Goal: Obtain resource: Obtain resource

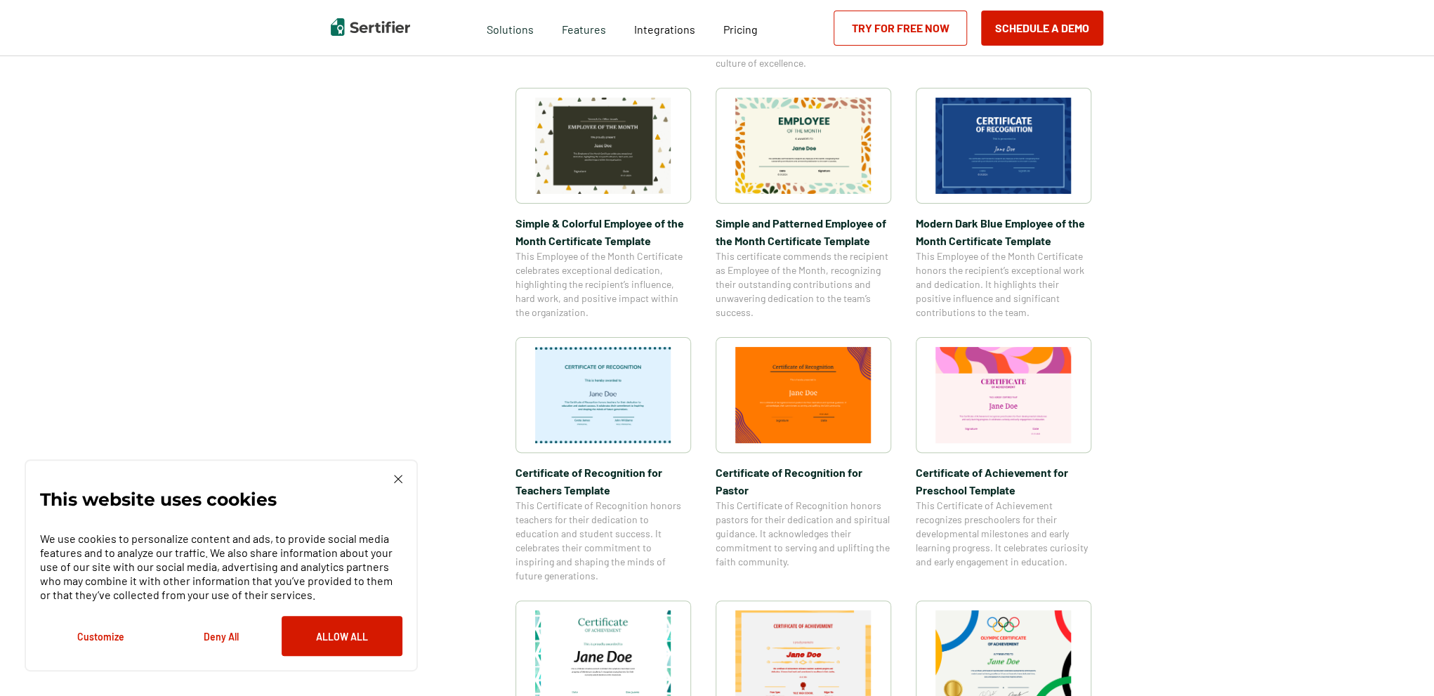
scroll to position [492, 0]
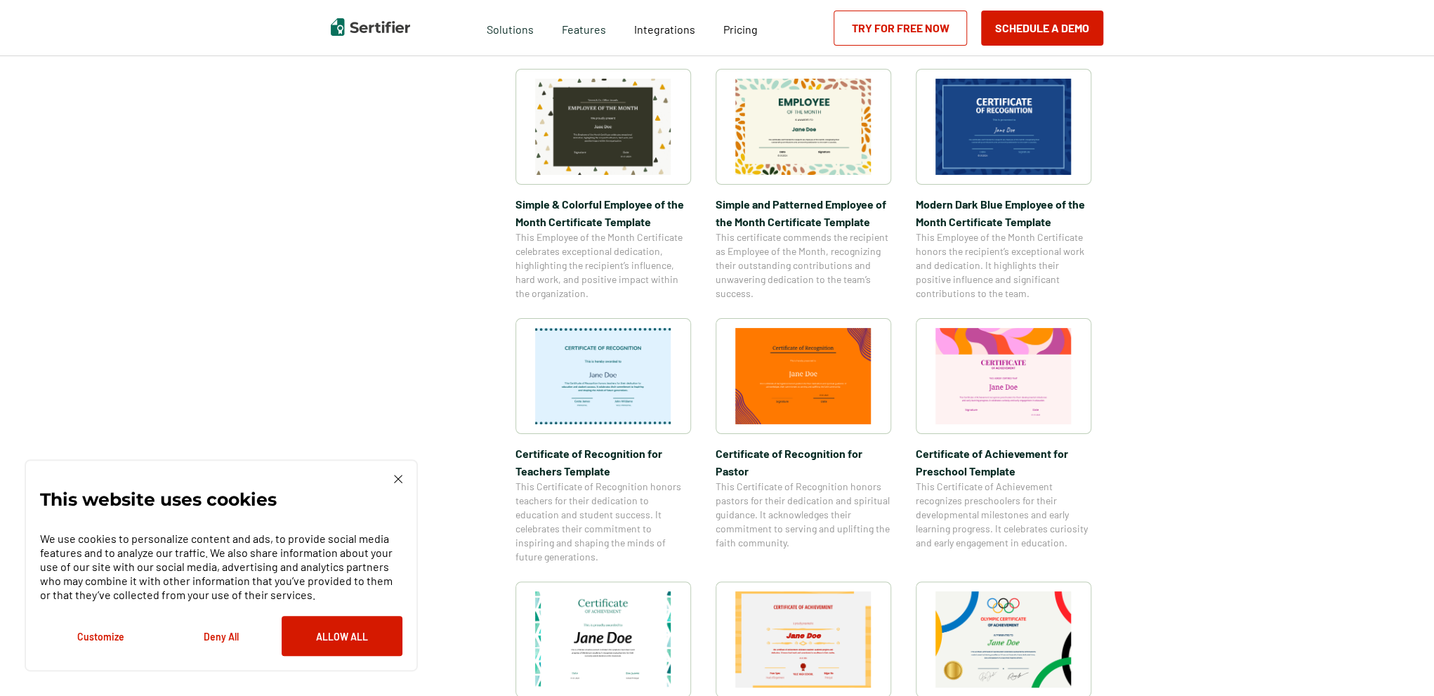
click at [997, 370] on img at bounding box center [1003, 376] width 136 height 96
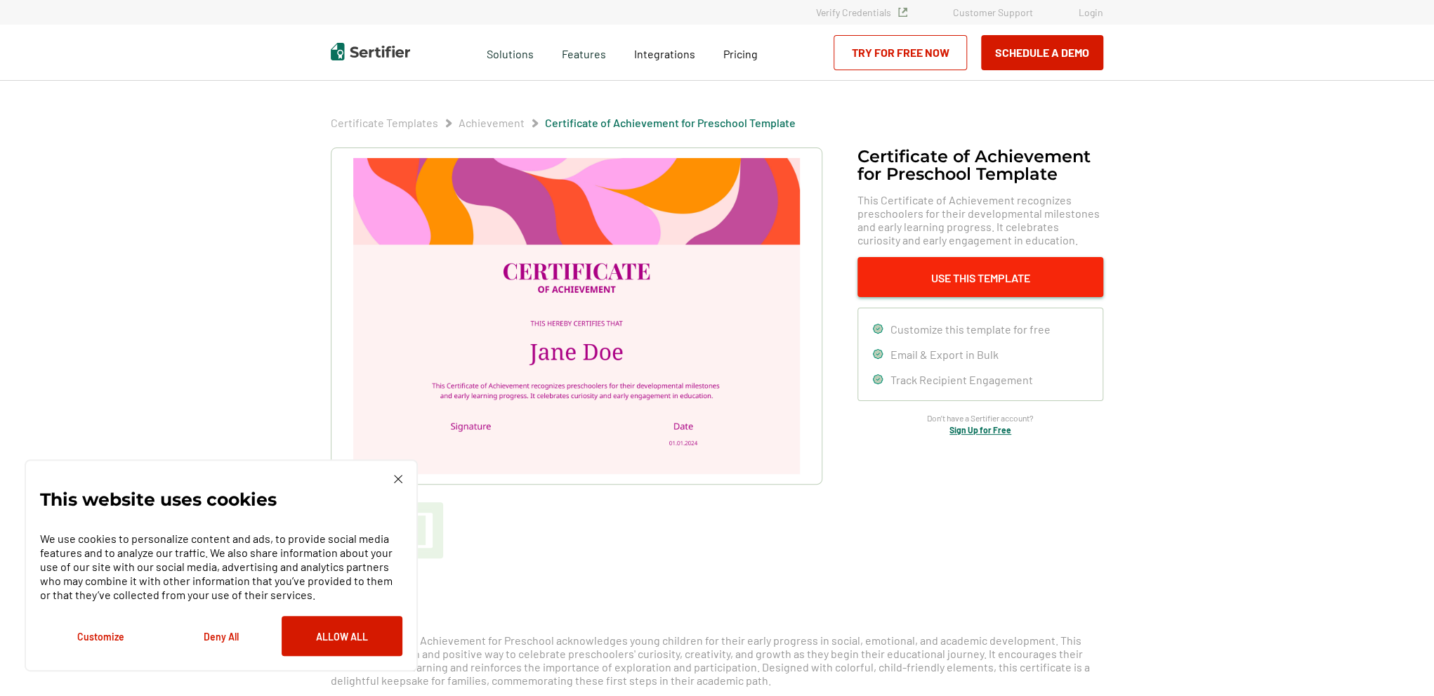
click at [966, 277] on button "Use This Template" at bounding box center [980, 277] width 246 height 40
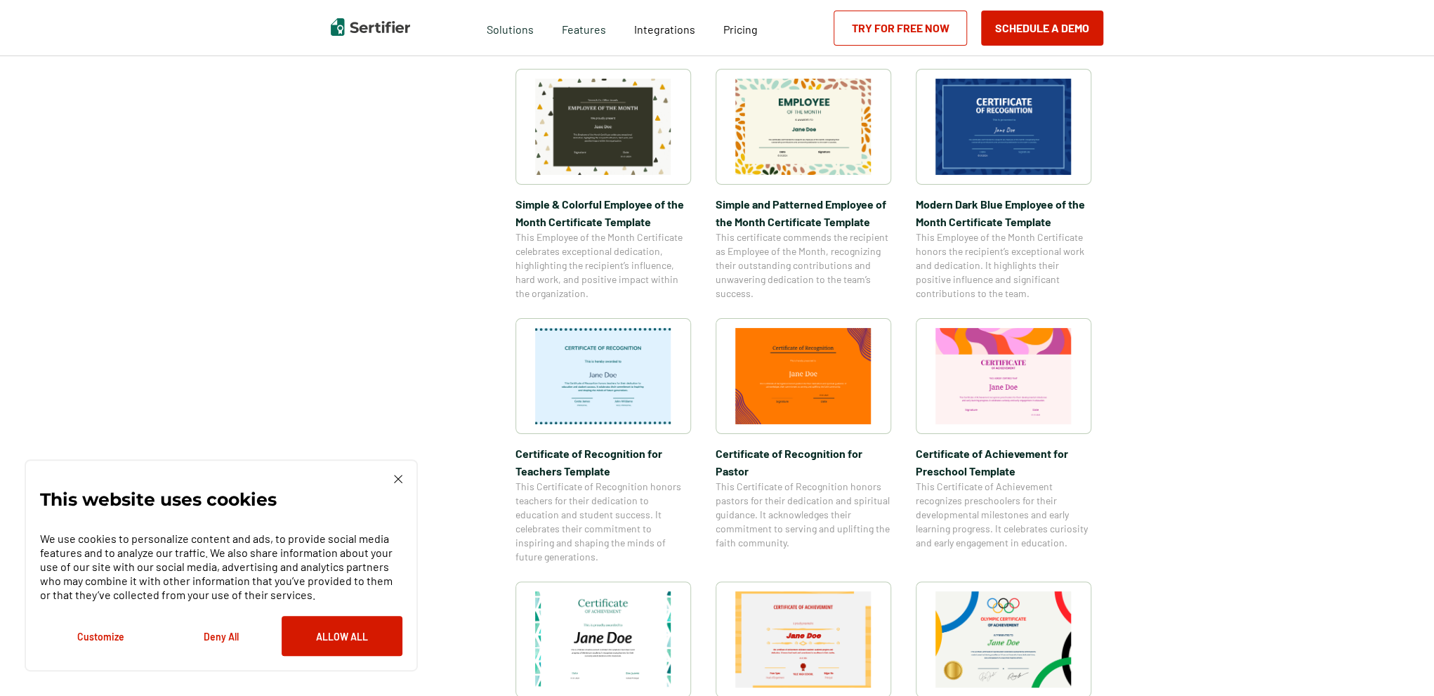
click at [400, 477] on img at bounding box center [398, 479] width 8 height 8
